Goal: Browse casually

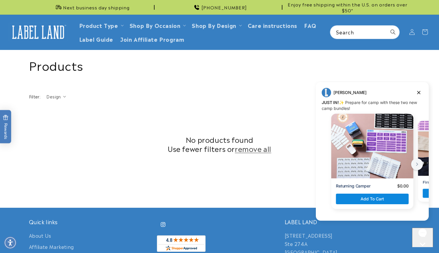
scroll to position [187, 0]
